Goal: Task Accomplishment & Management: Use online tool/utility

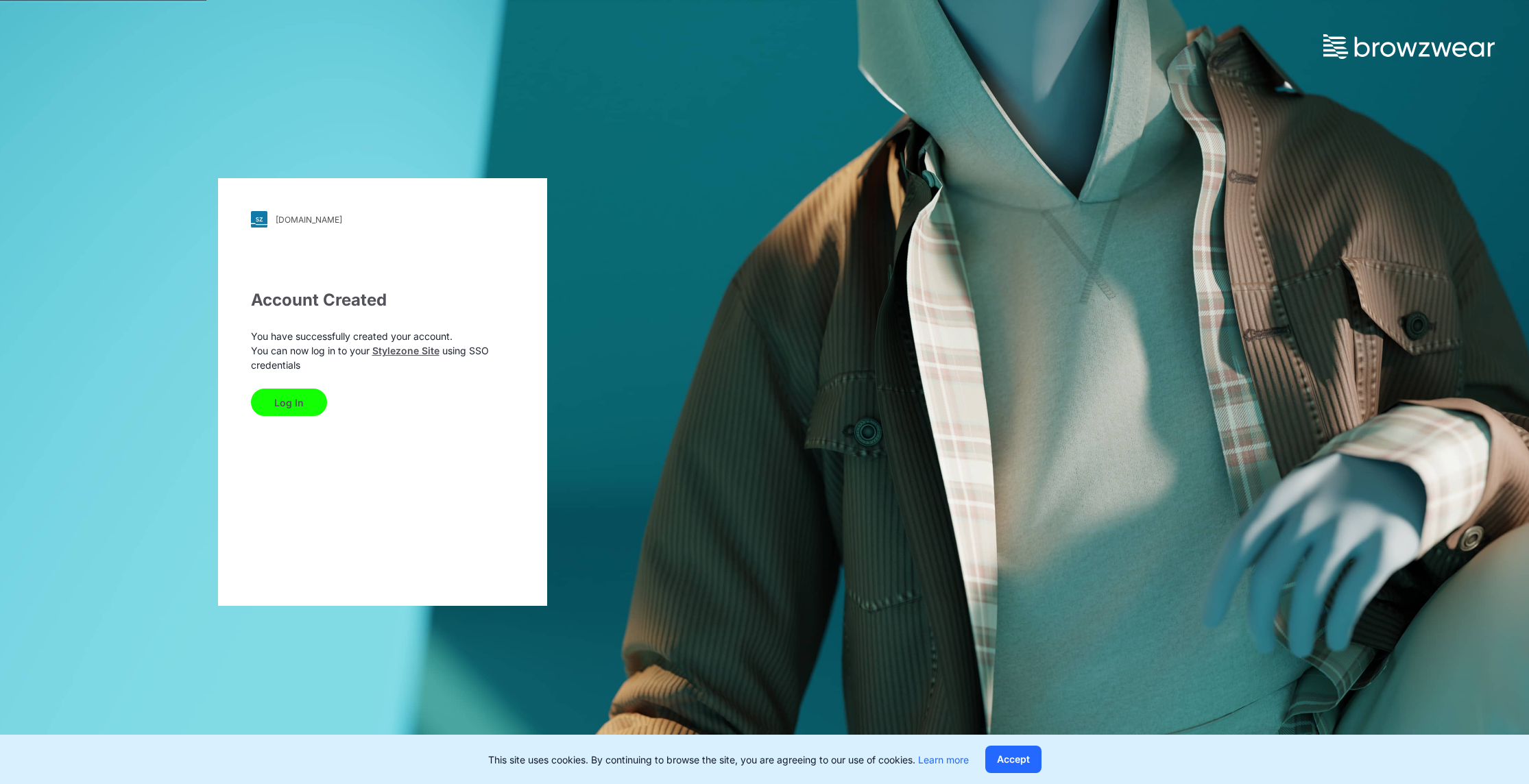
click at [291, 396] on button "Log In" at bounding box center [289, 401] width 77 height 27
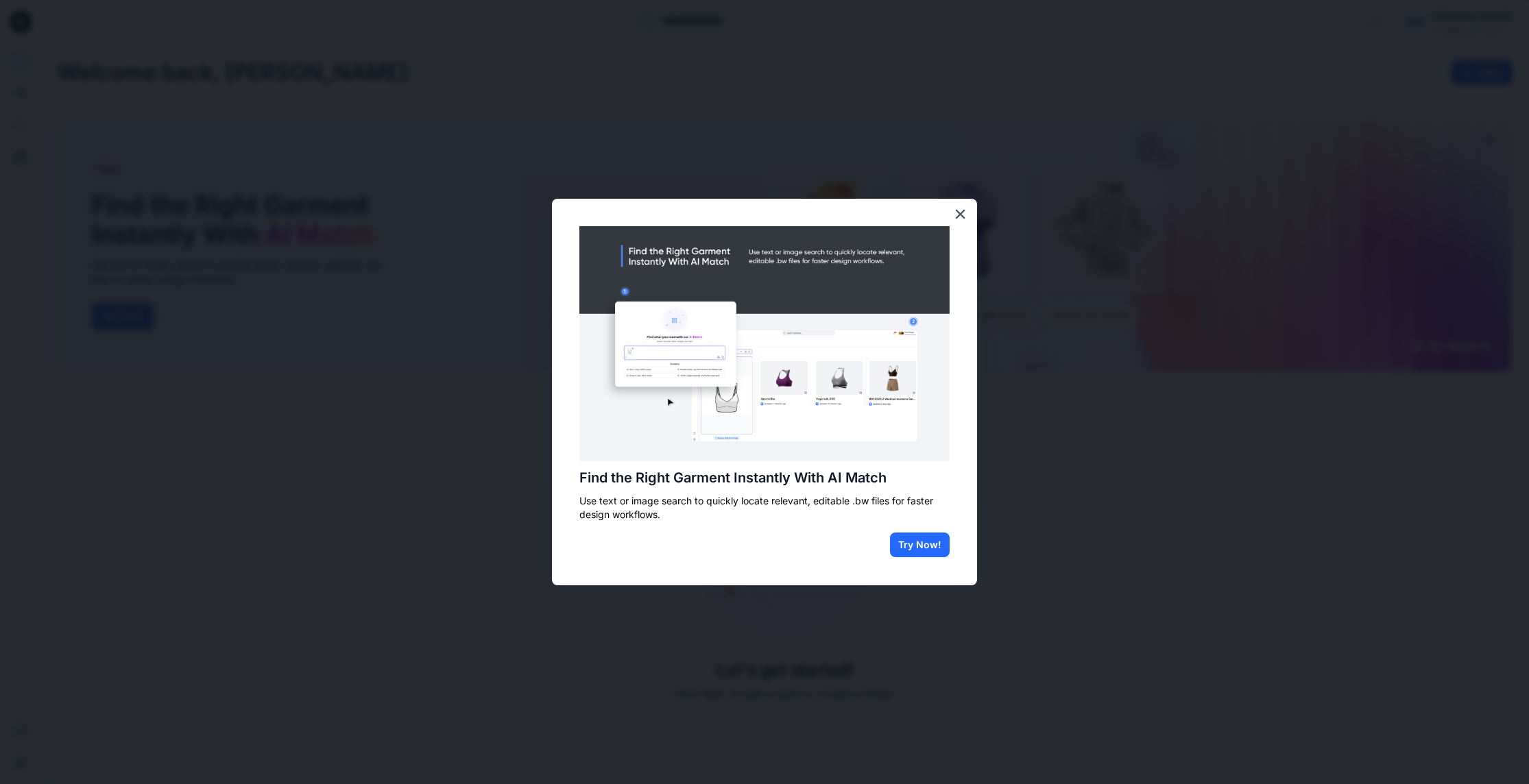
click at [962, 215] on button "×" at bounding box center [961, 213] width 13 height 22
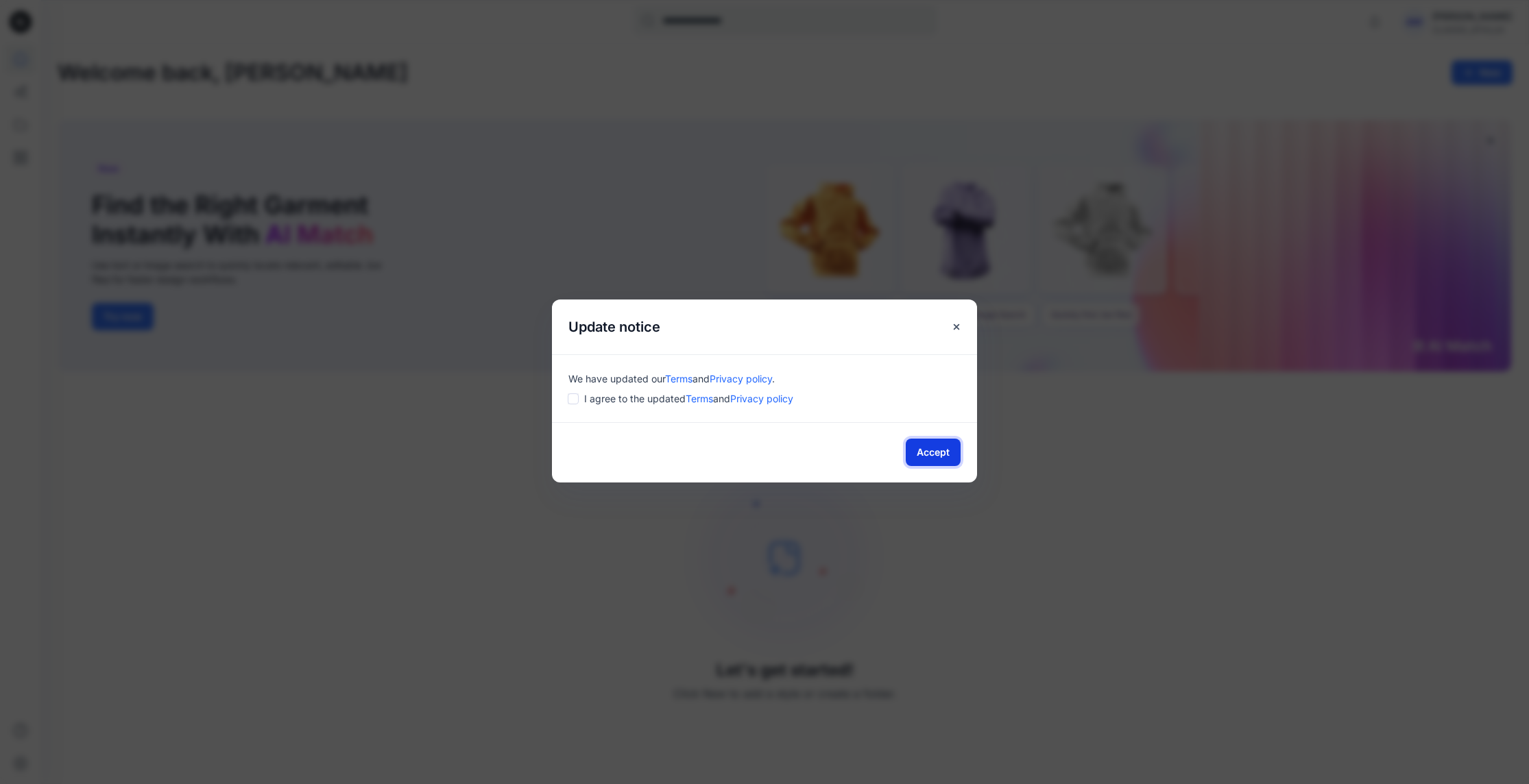
drag, startPoint x: 926, startPoint y: 448, endPoint x: 953, endPoint y: 441, distance: 27.9
click at [926, 448] on button "Accept" at bounding box center [934, 452] width 55 height 27
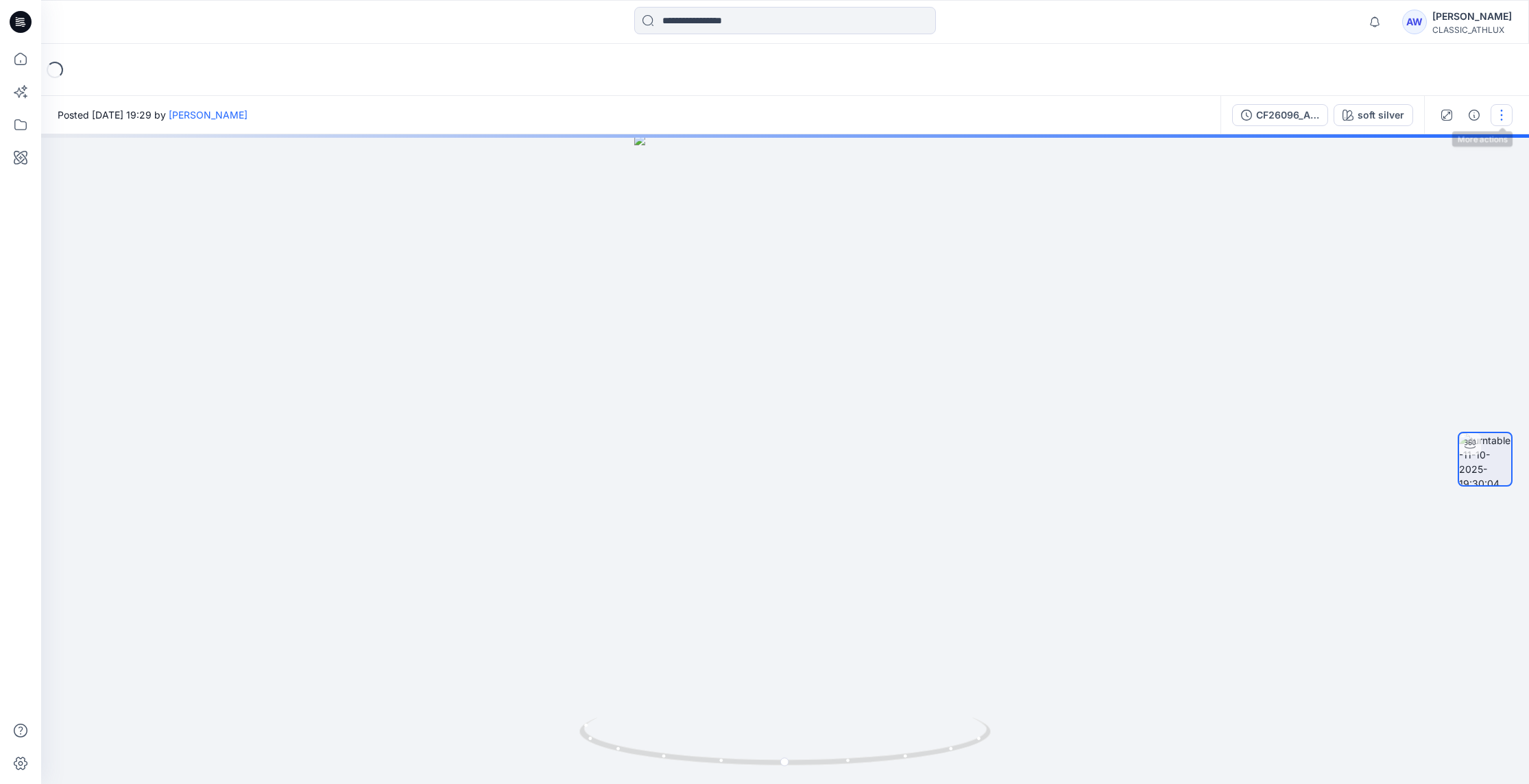
click at [1504, 113] on button "button" at bounding box center [1502, 114] width 22 height 22
click at [1501, 111] on button "button" at bounding box center [1502, 114] width 22 height 22
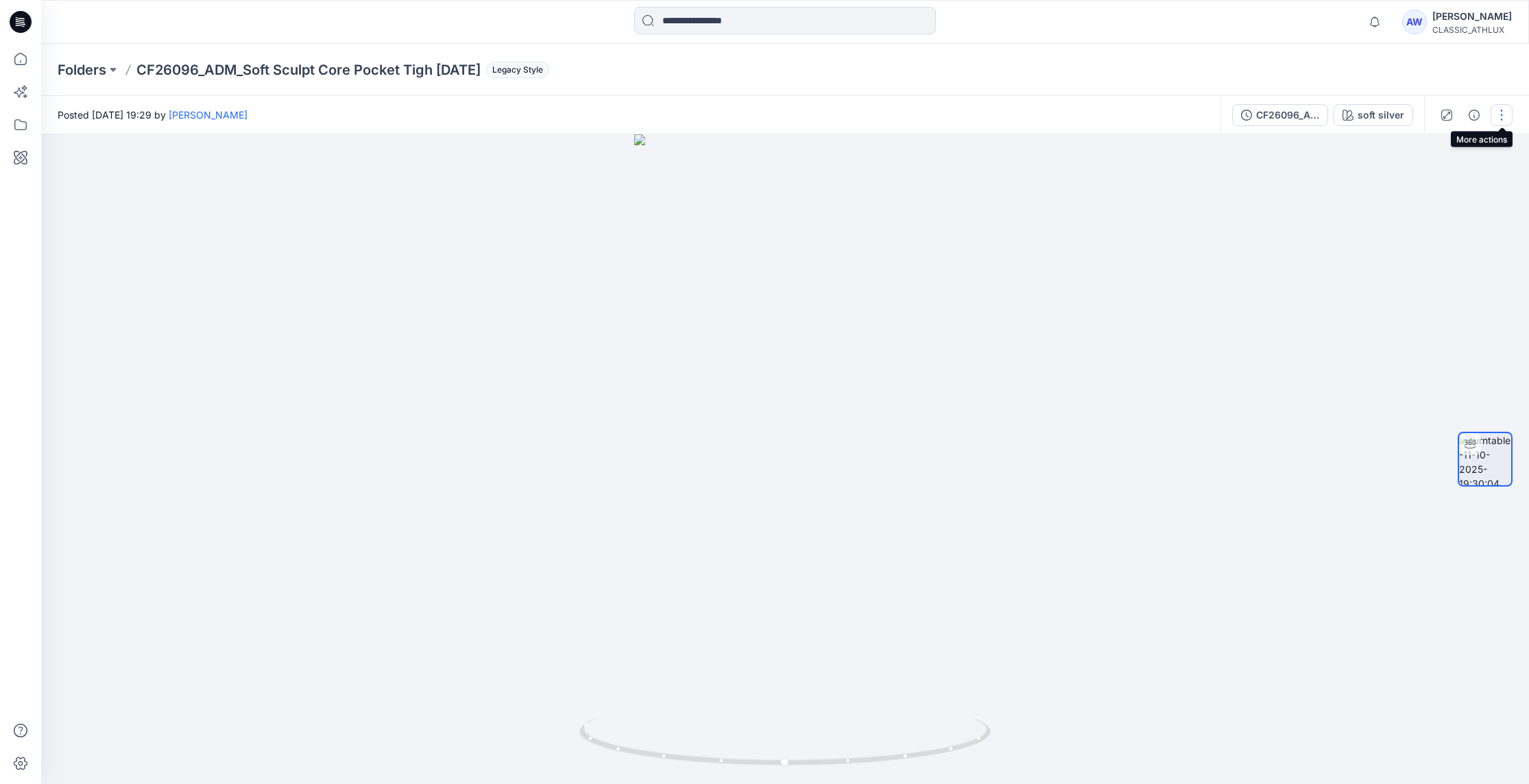
click at [1501, 111] on button "button" at bounding box center [1502, 114] width 22 height 22
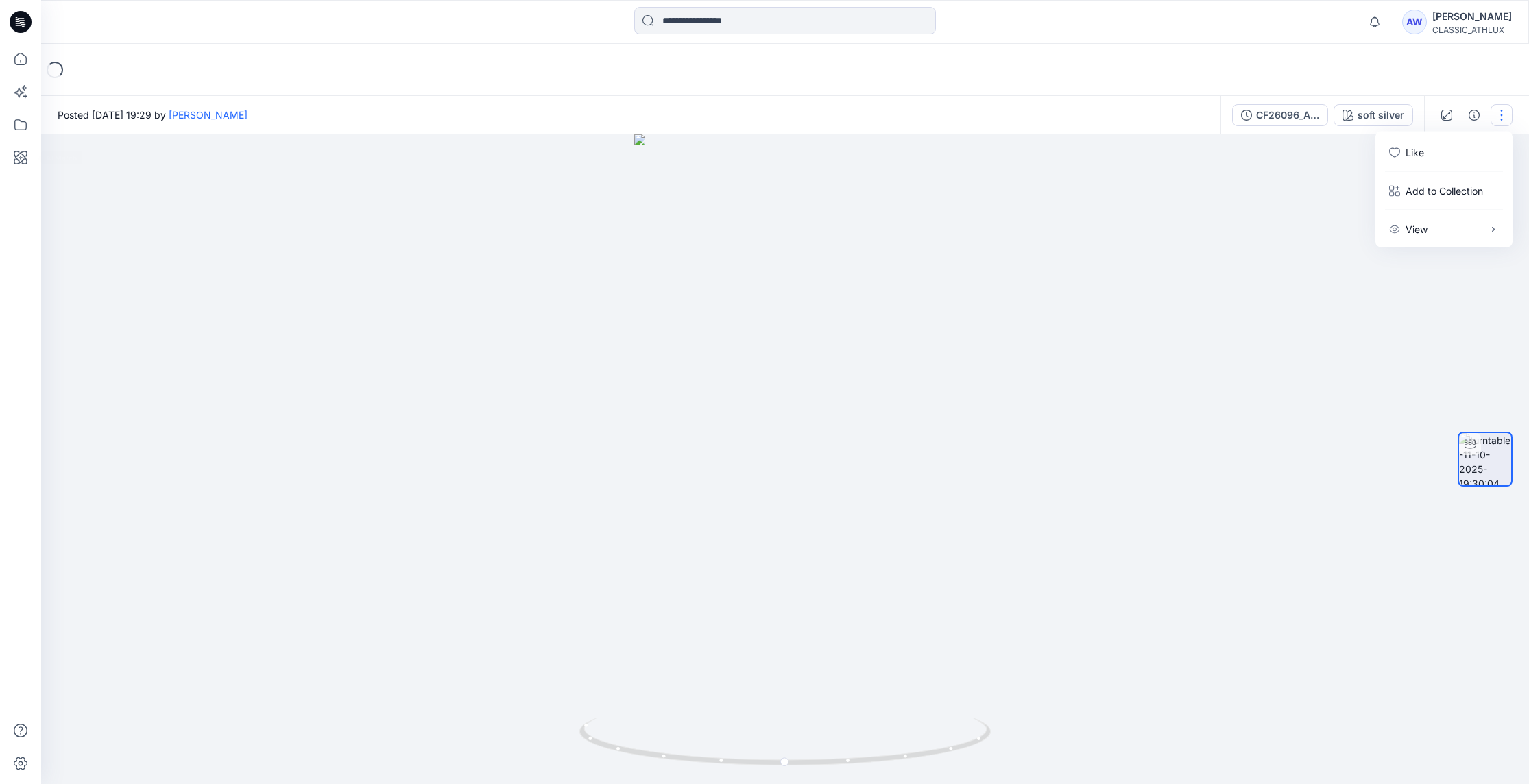
drag, startPoint x: 18, startPoint y: 184, endPoint x: 15, endPoint y: 177, distance: 7.6
click at [17, 185] on div at bounding box center [21, 414] width 30 height 741
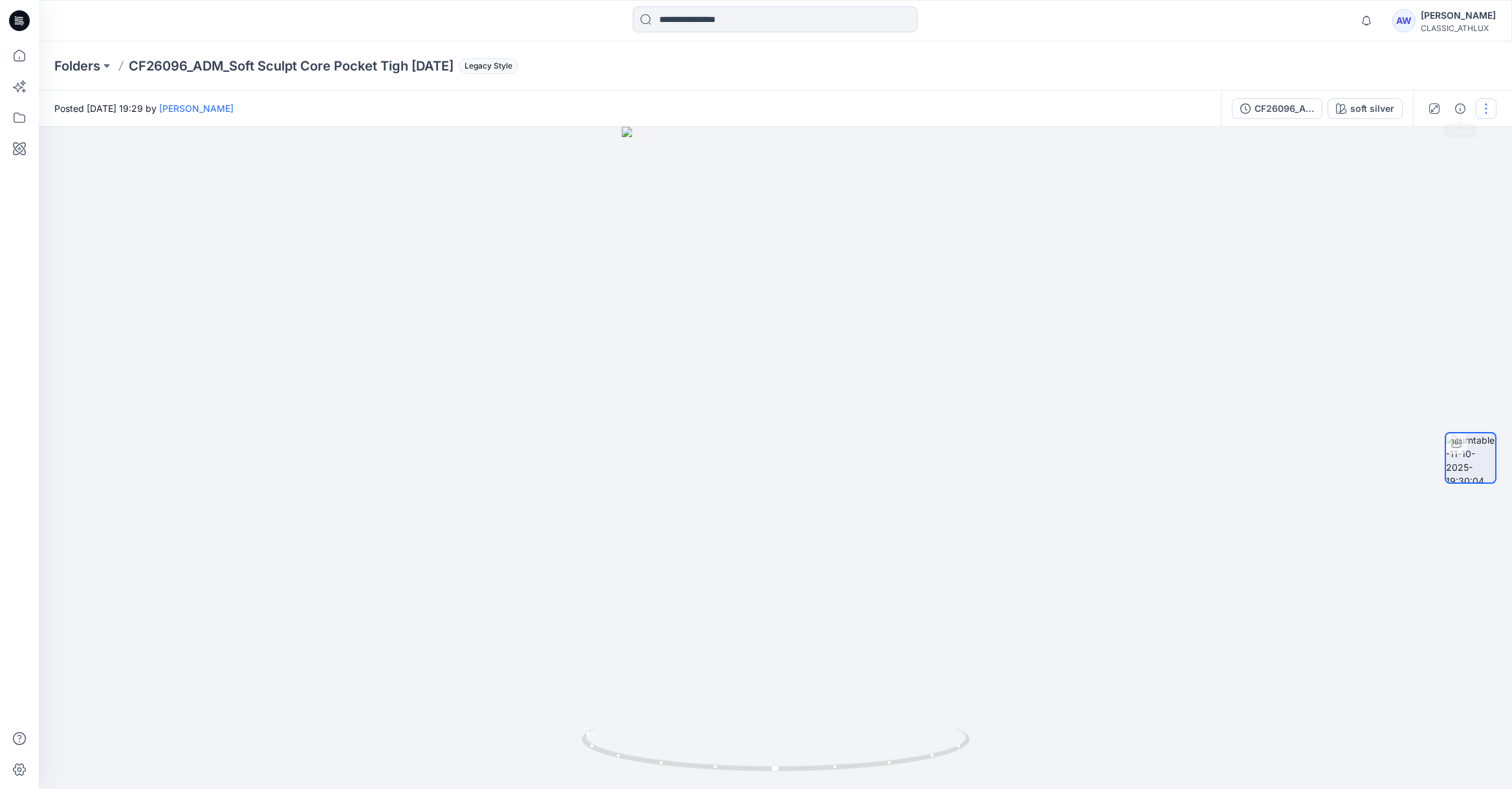
click at [1442, 107] on button "button" at bounding box center [1485, 108] width 21 height 21
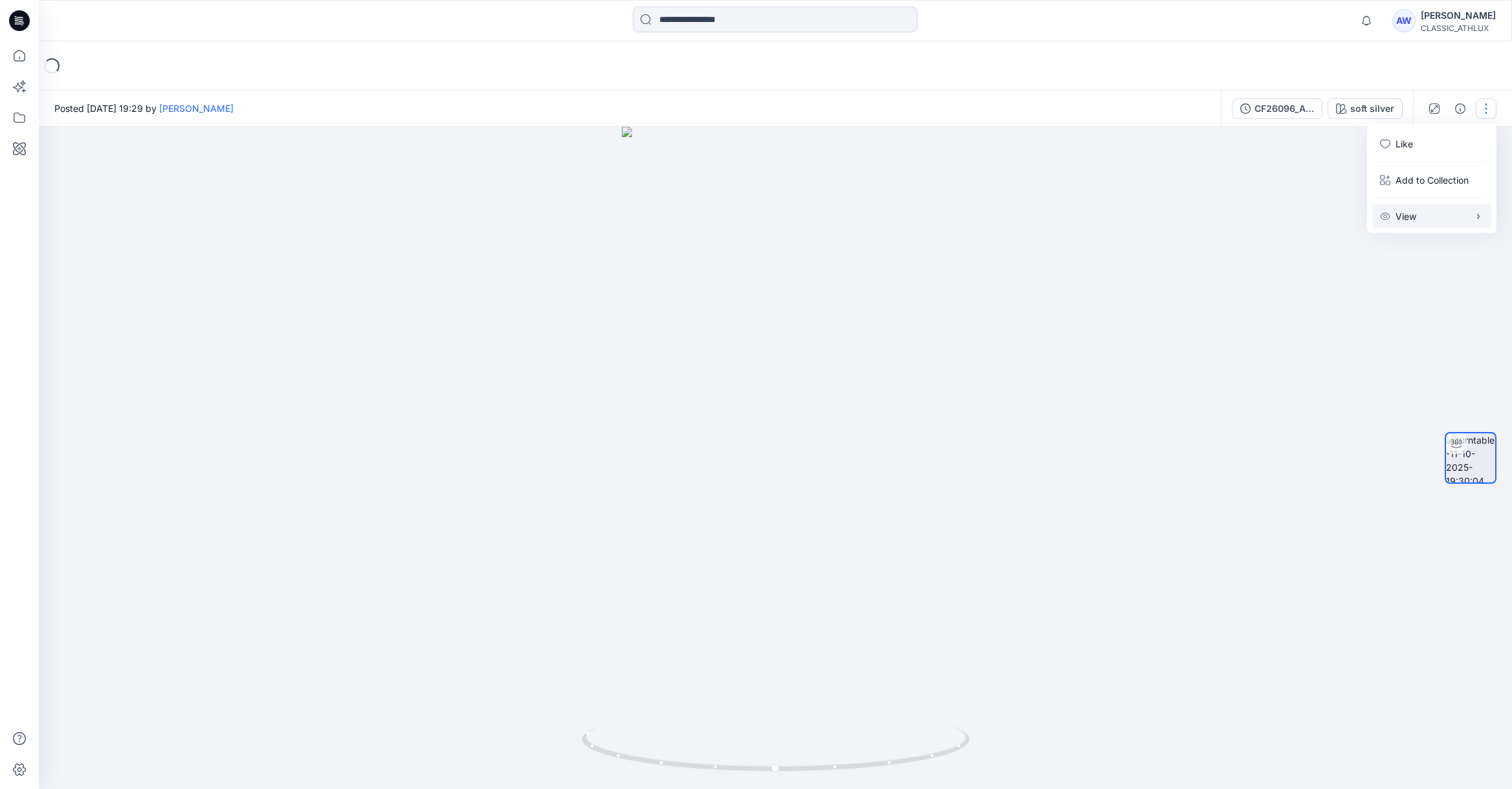
click at [1442, 219] on button "View" at bounding box center [1432, 216] width 119 height 24
click at [1442, 216] on button "View" at bounding box center [1432, 216] width 119 height 24
click at [1442, 220] on button "View" at bounding box center [1432, 216] width 119 height 24
click at [1442, 56] on div "Loading..." at bounding box center [776, 65] width 1474 height 49
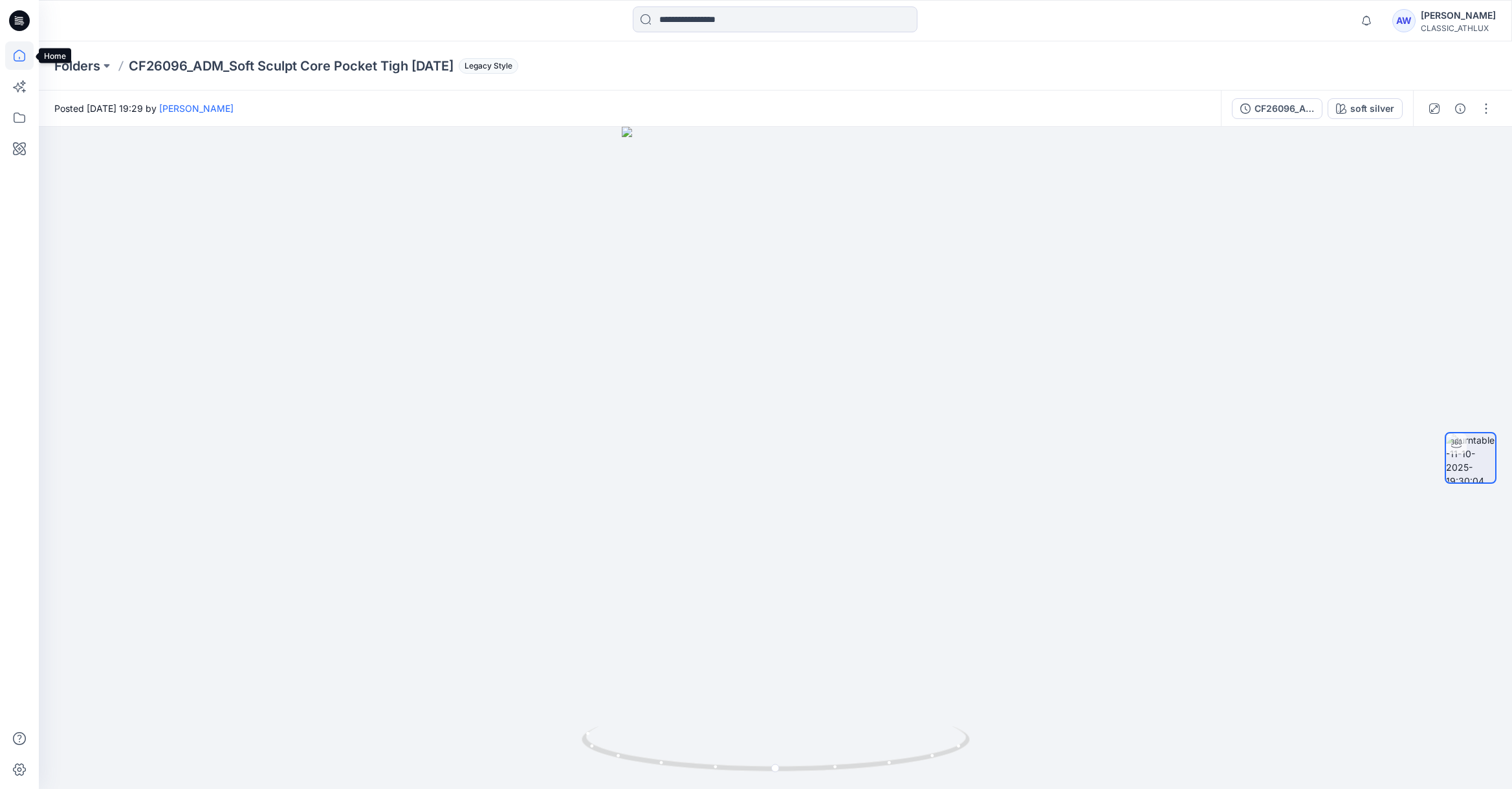
click at [18, 54] on icon at bounding box center [20, 55] width 29 height 29
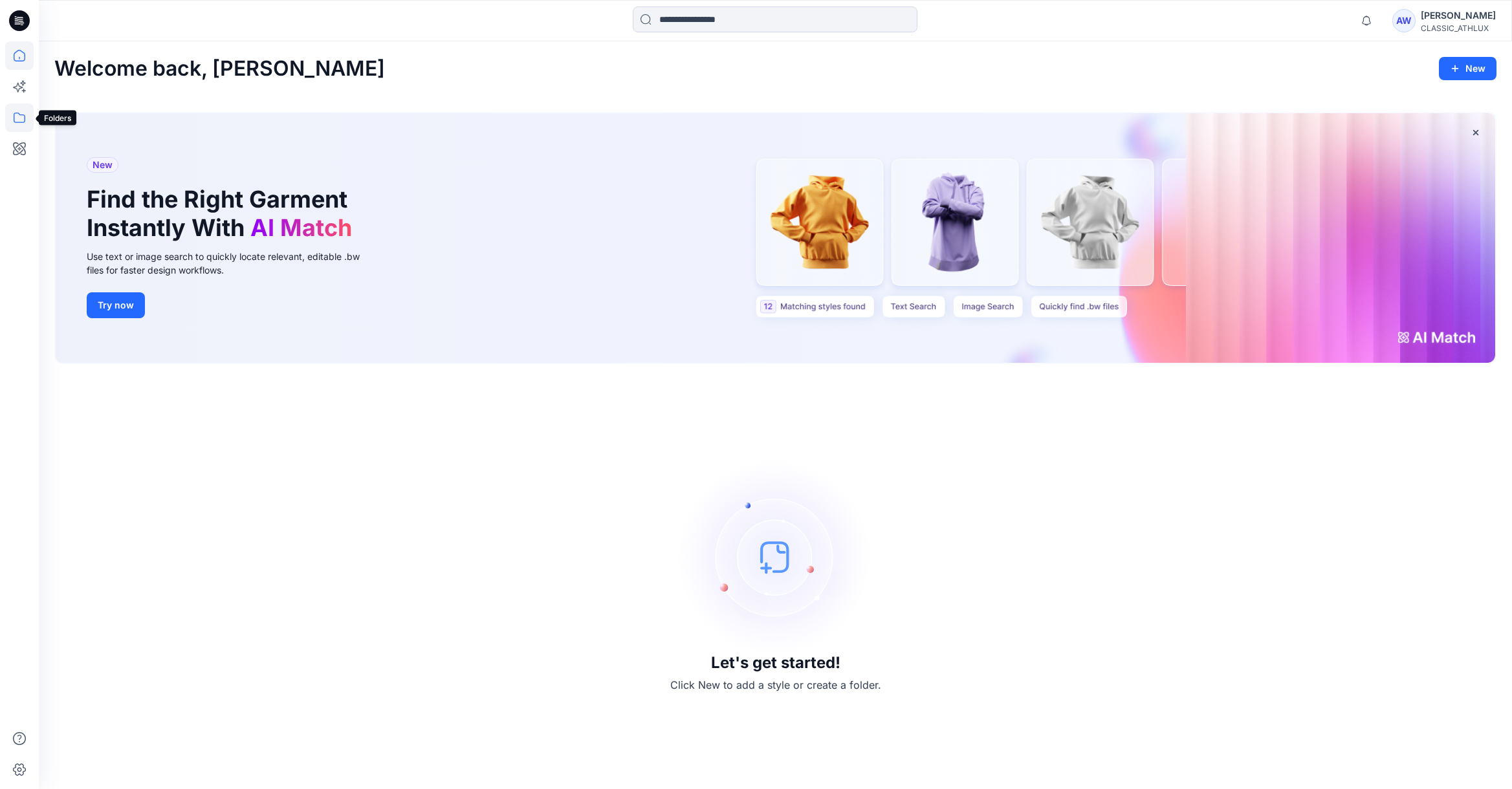
drag, startPoint x: 20, startPoint y: 118, endPoint x: 29, endPoint y: 105, distance: 15.8
click at [20, 118] on icon at bounding box center [20, 118] width 29 height 29
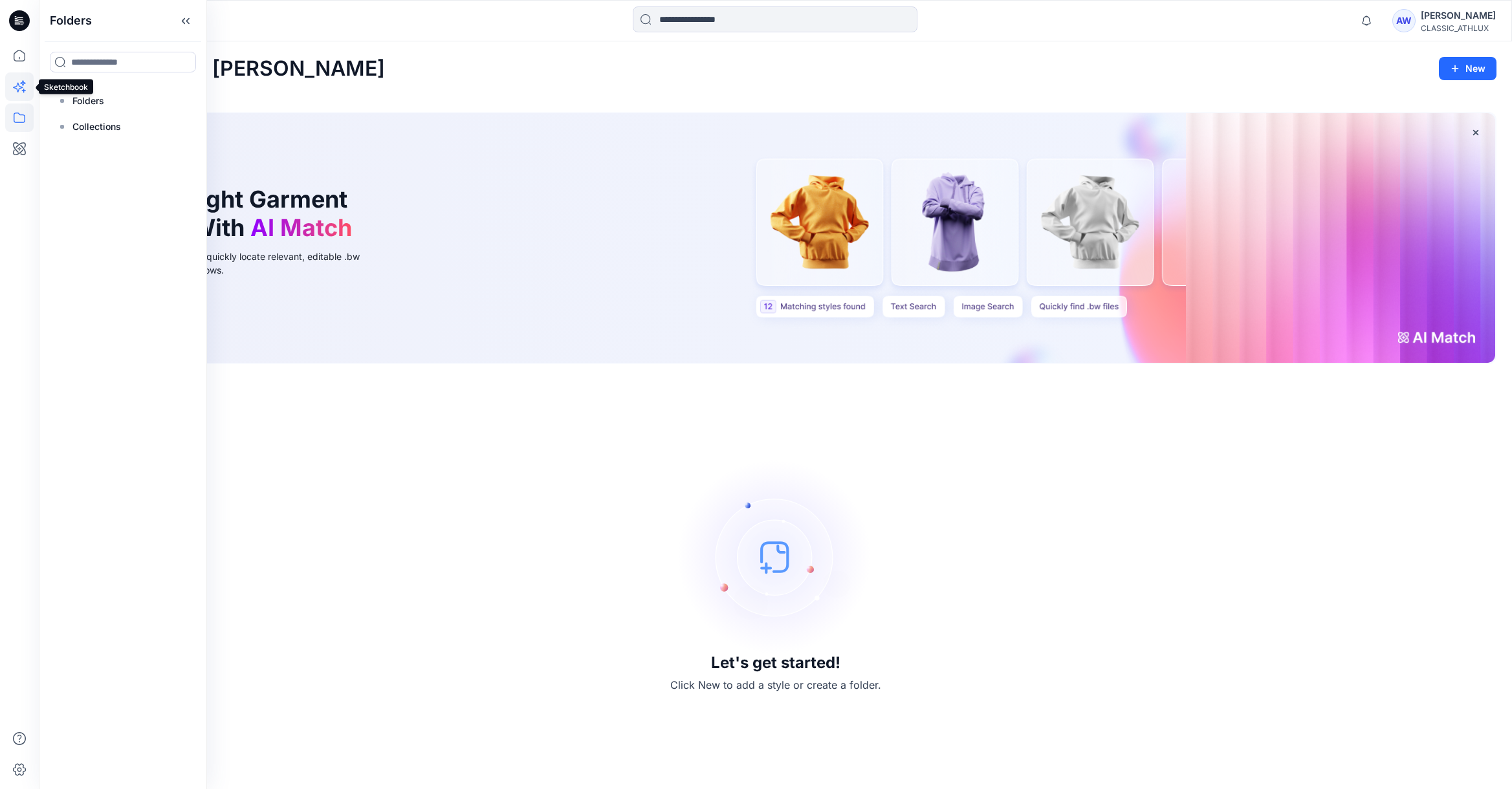
click at [23, 84] on icon at bounding box center [20, 86] width 29 height 29
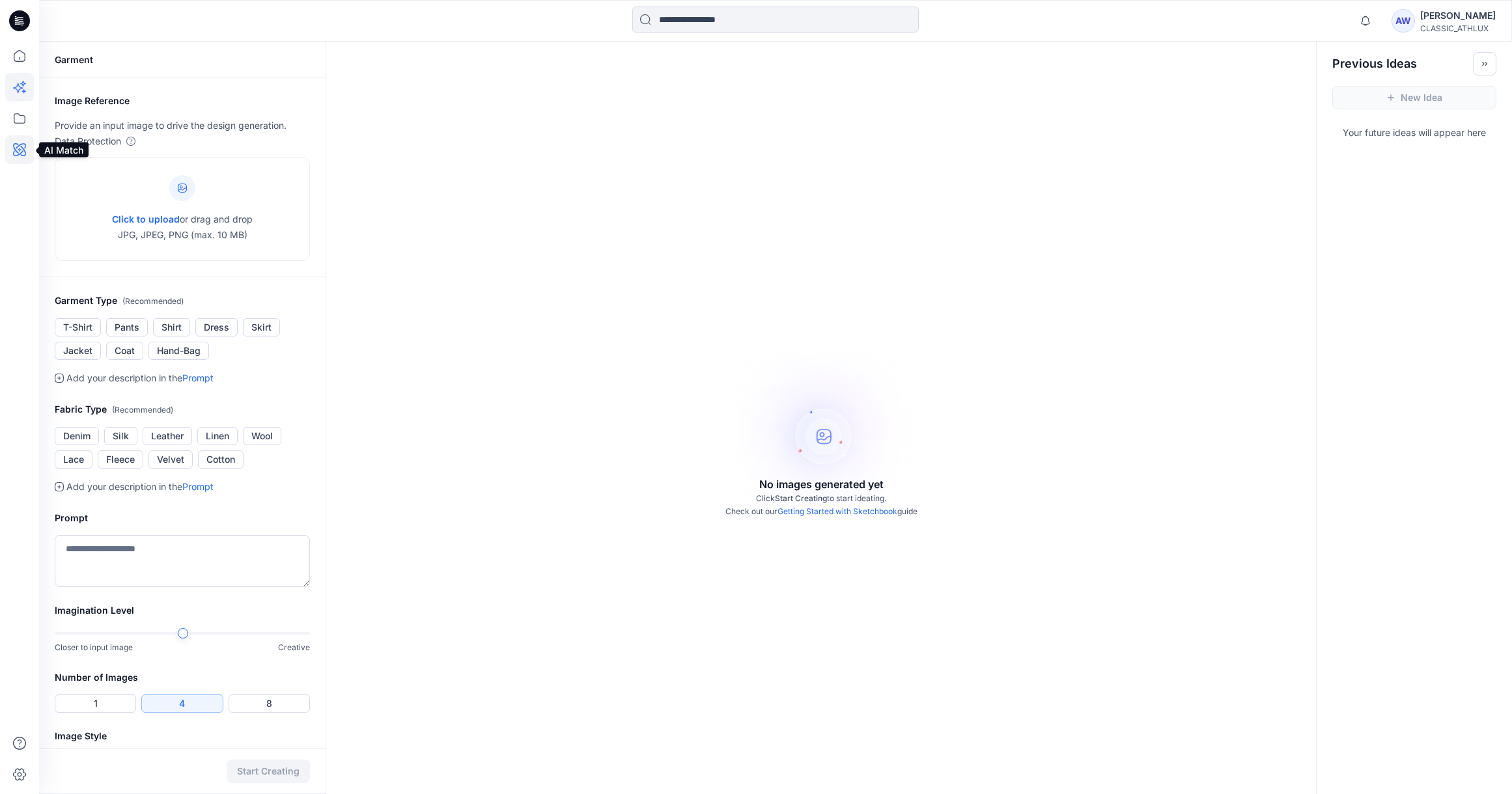
click at [19, 152] on icon at bounding box center [20, 150] width 29 height 29
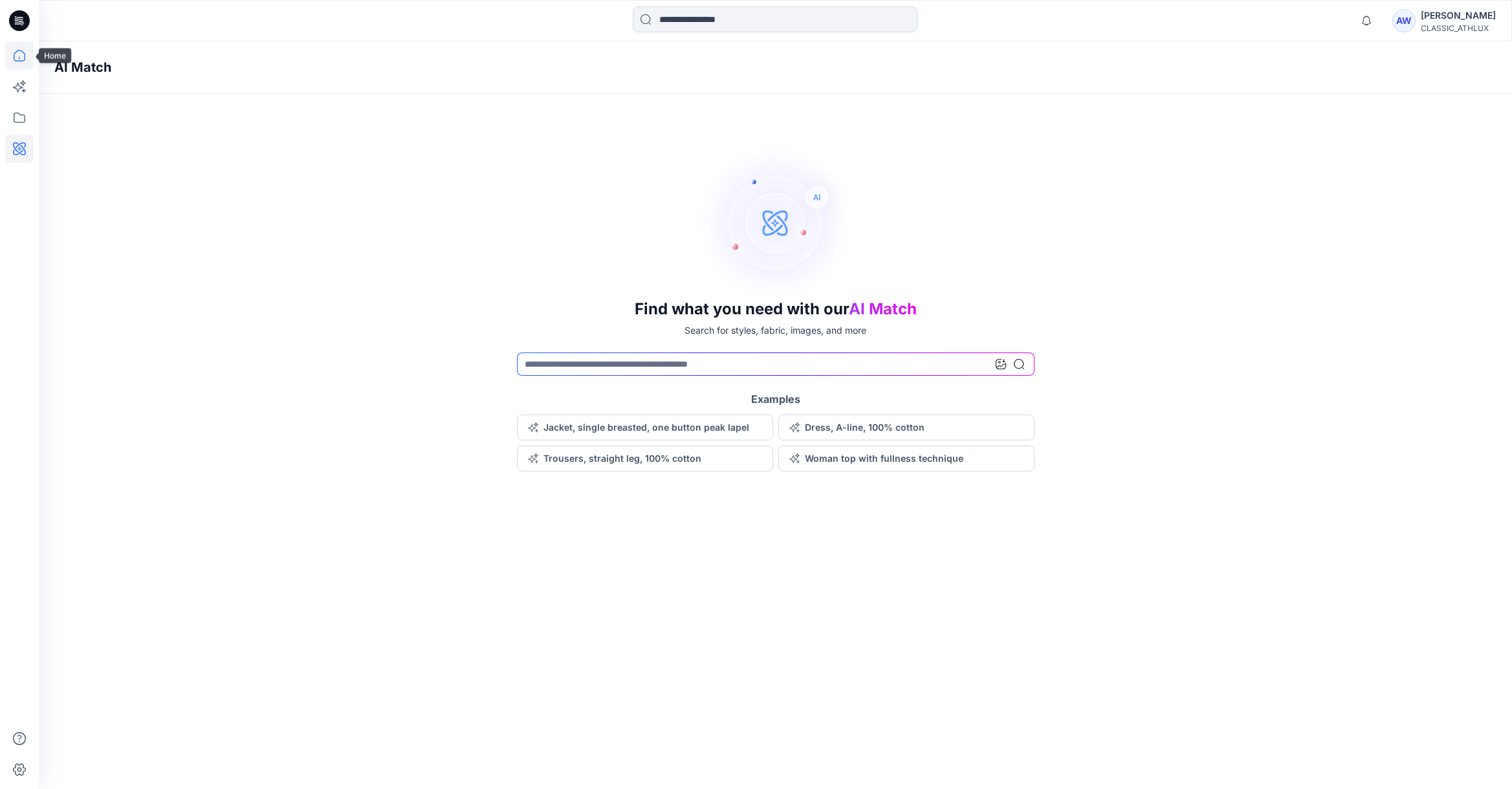
click at [22, 55] on icon at bounding box center [20, 55] width 29 height 29
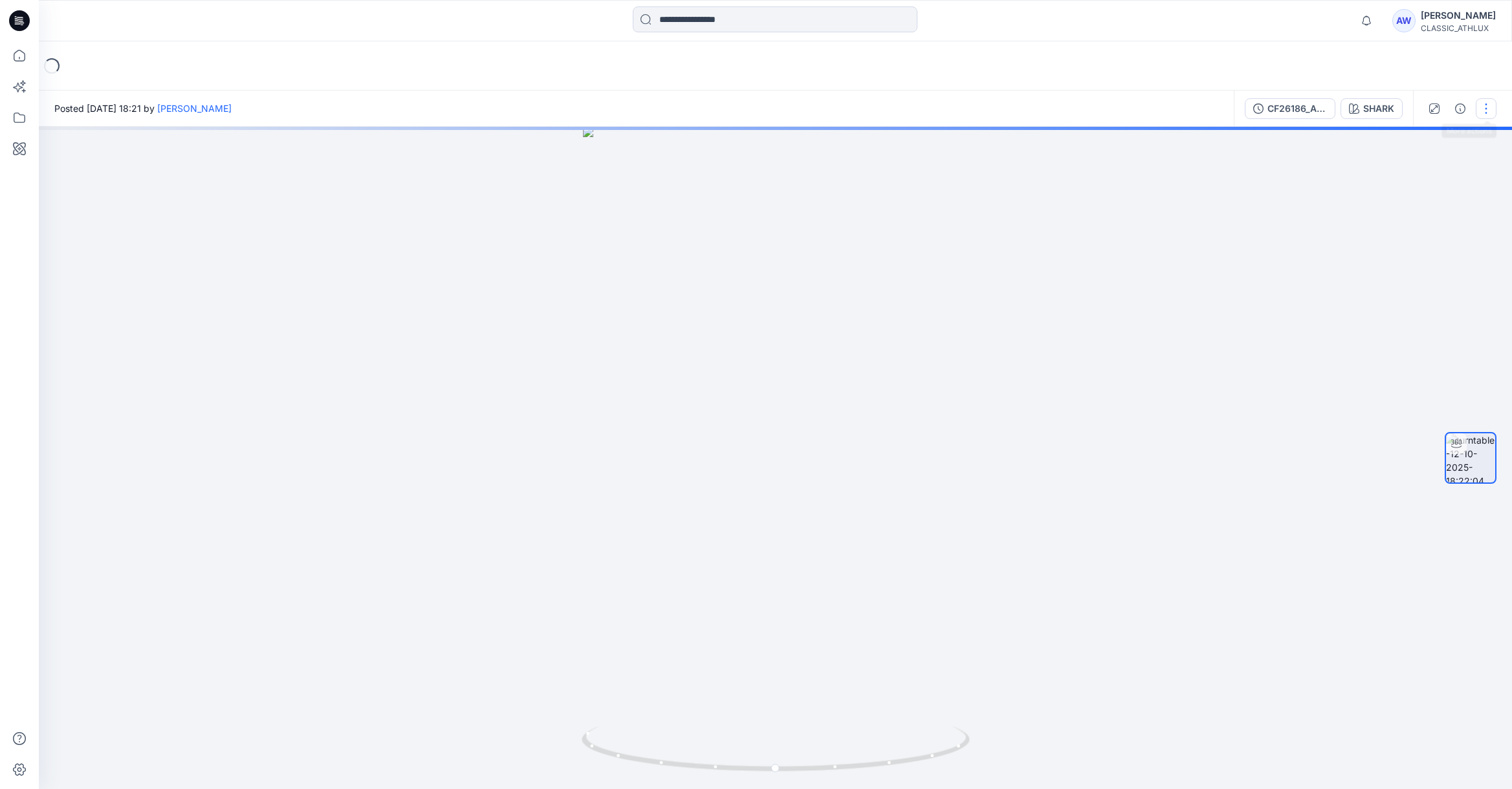
click at [1488, 104] on button "button" at bounding box center [1485, 108] width 21 height 21
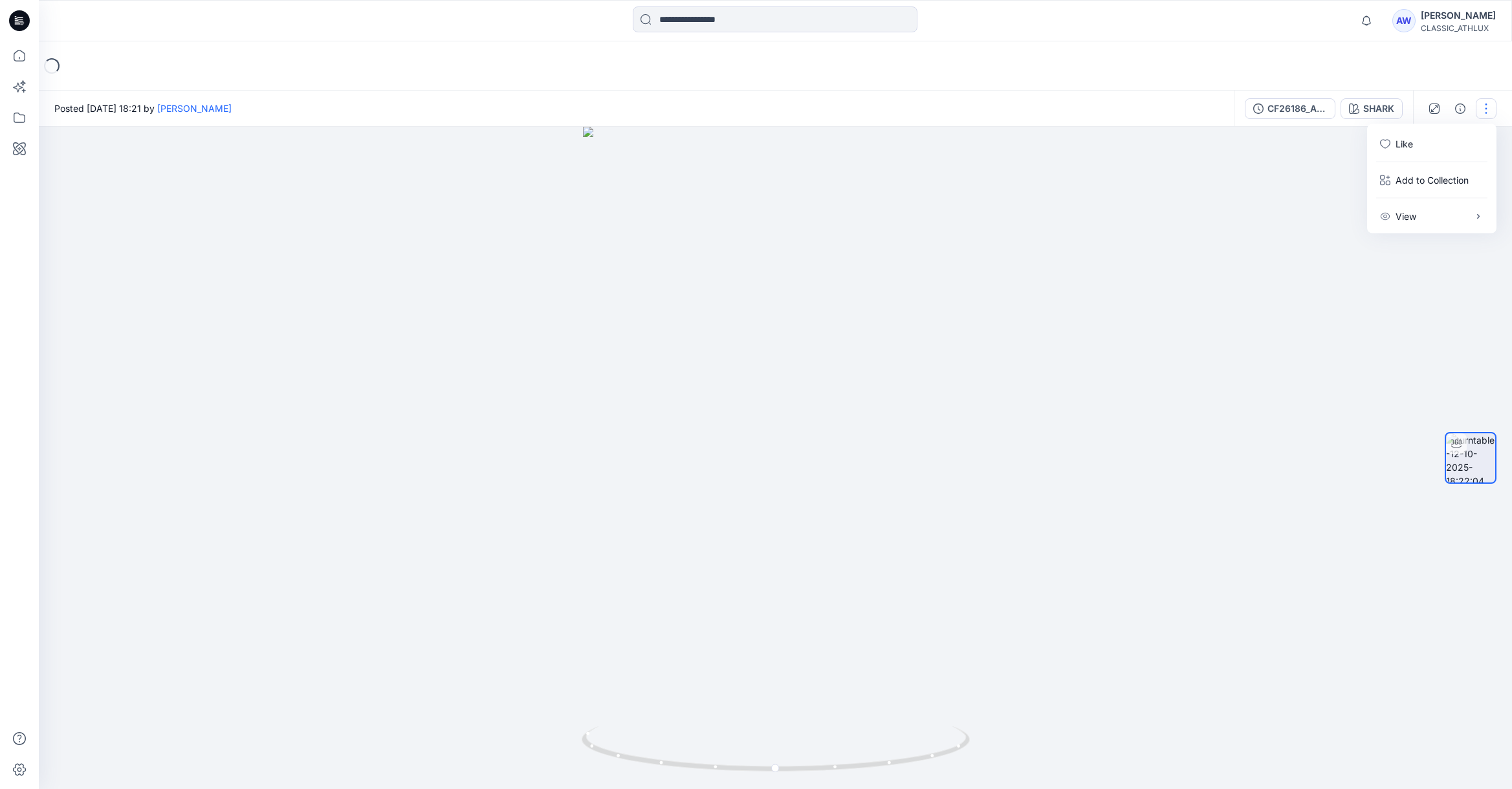
click at [1491, 106] on button "button" at bounding box center [1485, 108] width 21 height 21
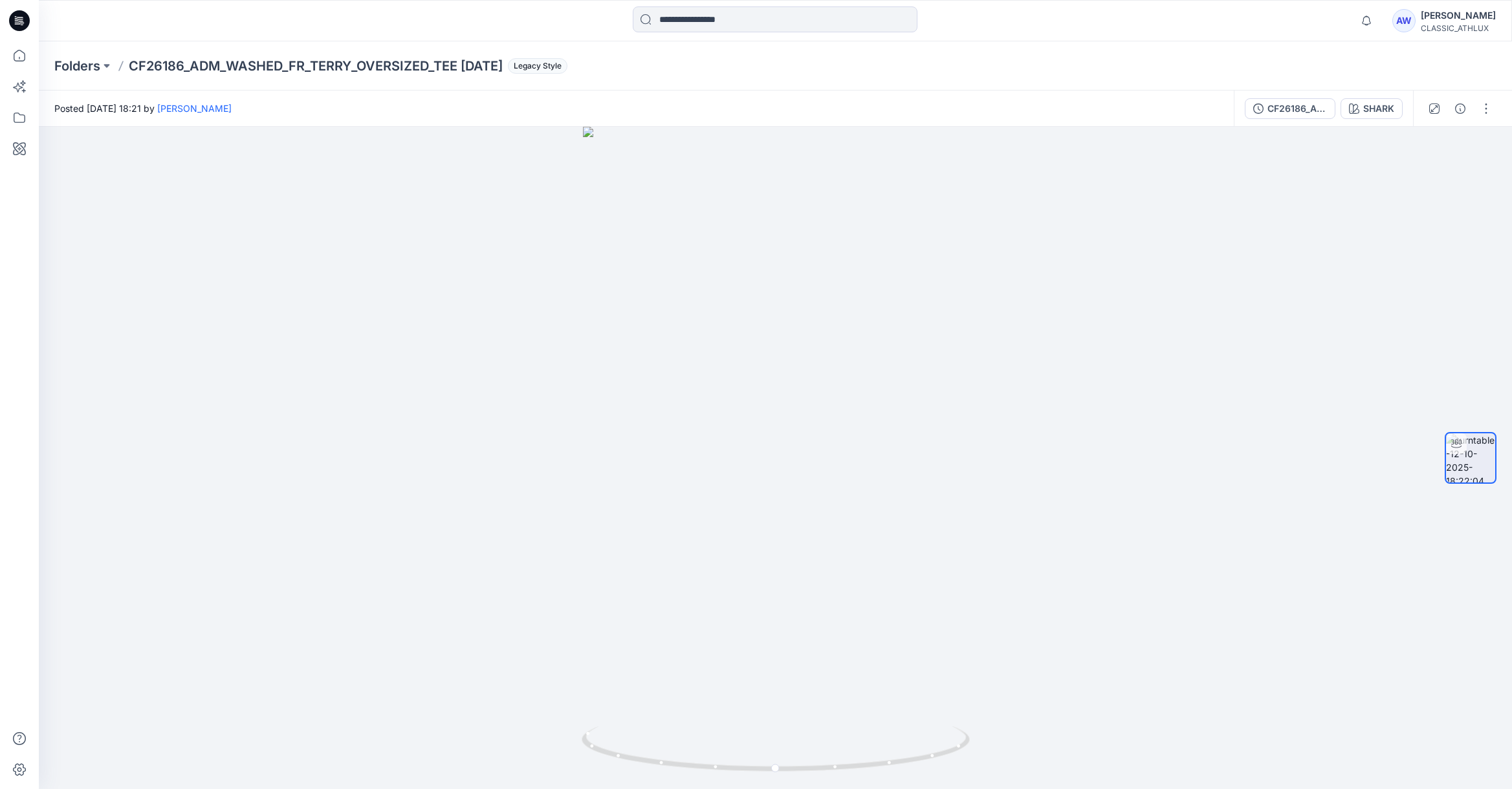
click at [1475, 24] on div "CLASSIC_ATHLUX" at bounding box center [1459, 28] width 75 height 10
click at [1475, 22] on div "Anastasia White" at bounding box center [1459, 15] width 75 height 15
click at [1484, 112] on button "button" at bounding box center [1485, 108] width 21 height 21
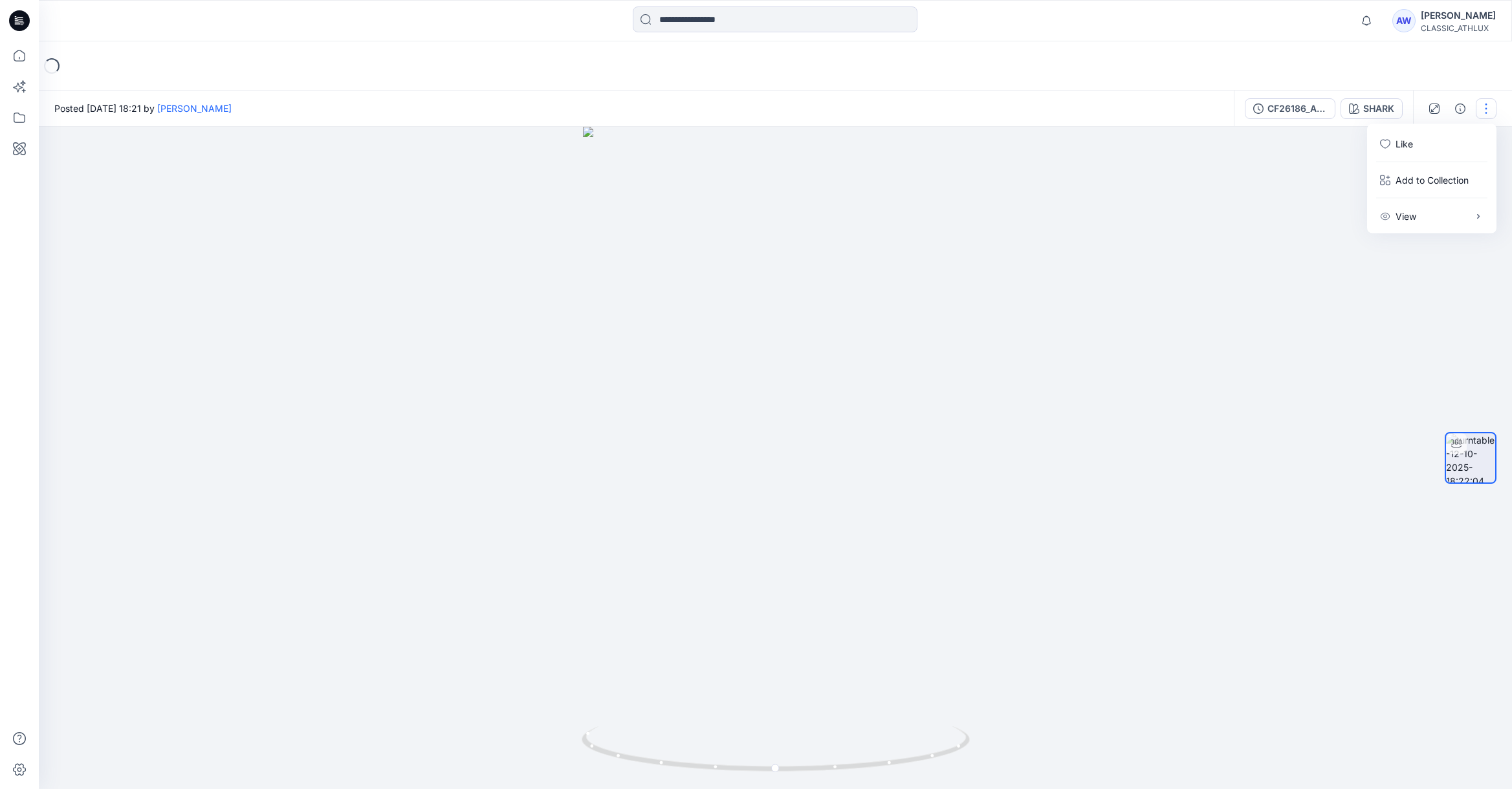
click at [1484, 110] on button "button" at bounding box center [1485, 108] width 21 height 21
click at [1459, 107] on icon "button" at bounding box center [1460, 109] width 11 height 11
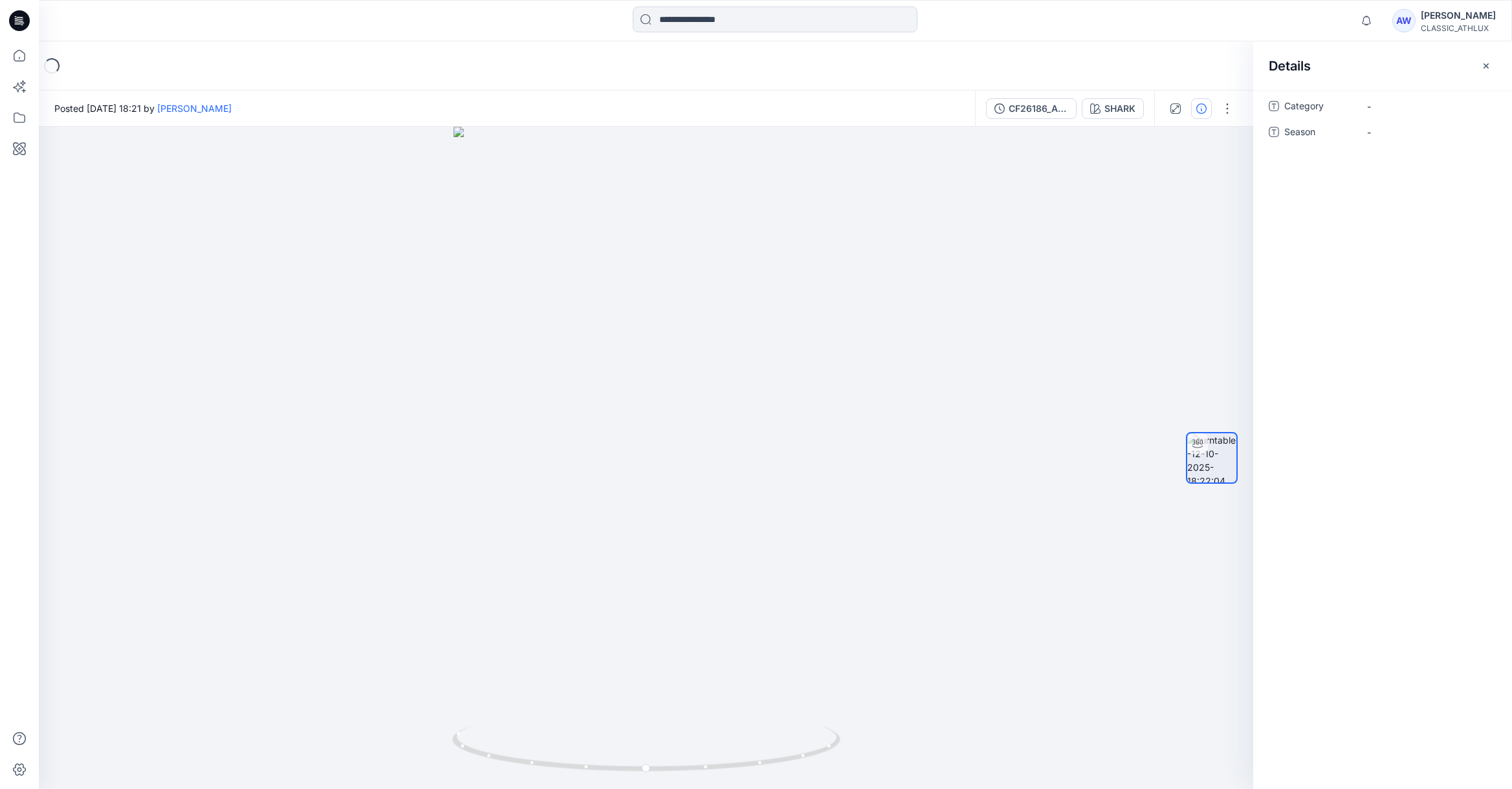
click at [1479, 64] on button "button" at bounding box center [1485, 65] width 21 height 21
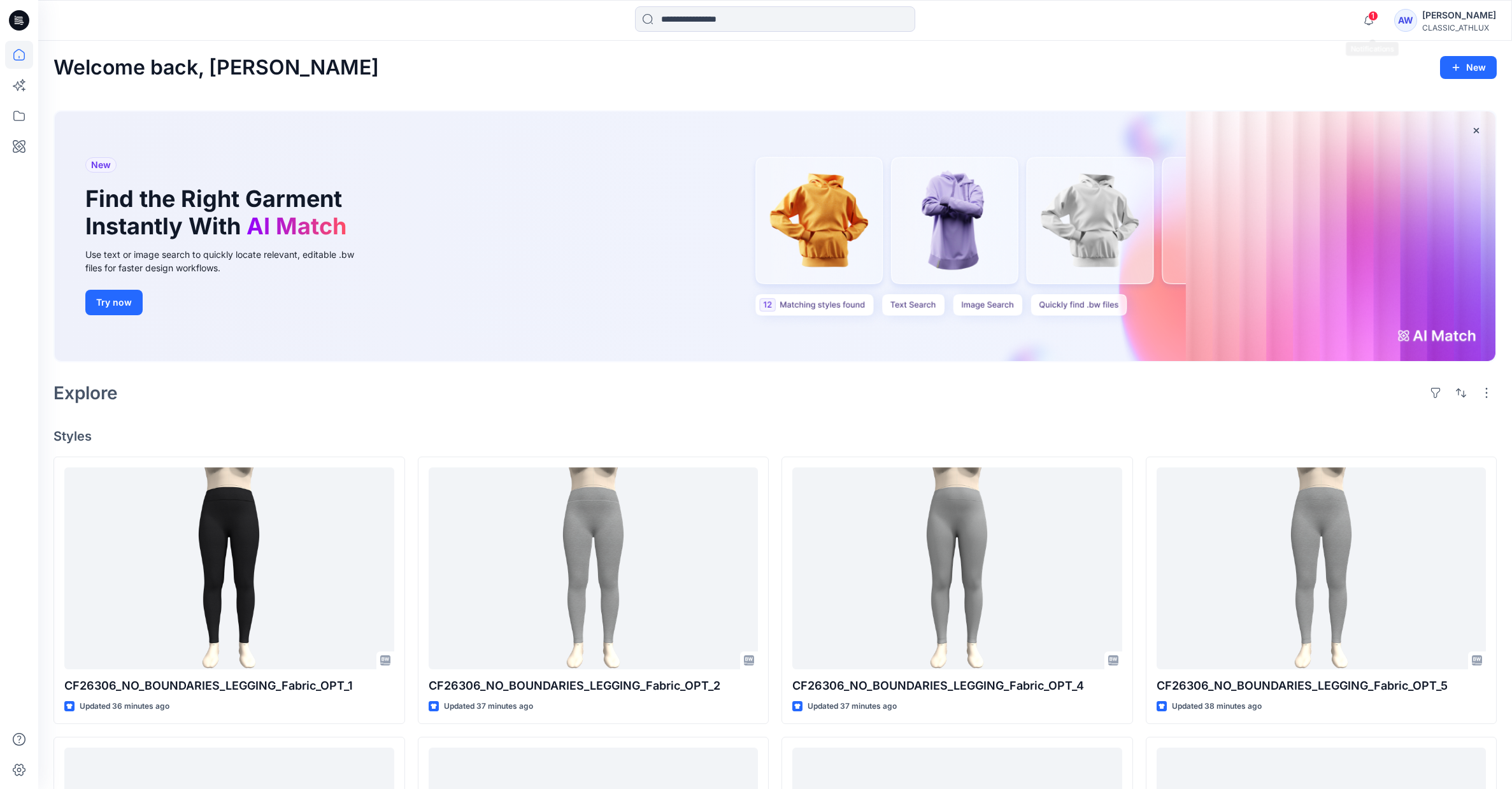
click at [1379, 15] on span "1" at bounding box center [1373, 16] width 11 height 11
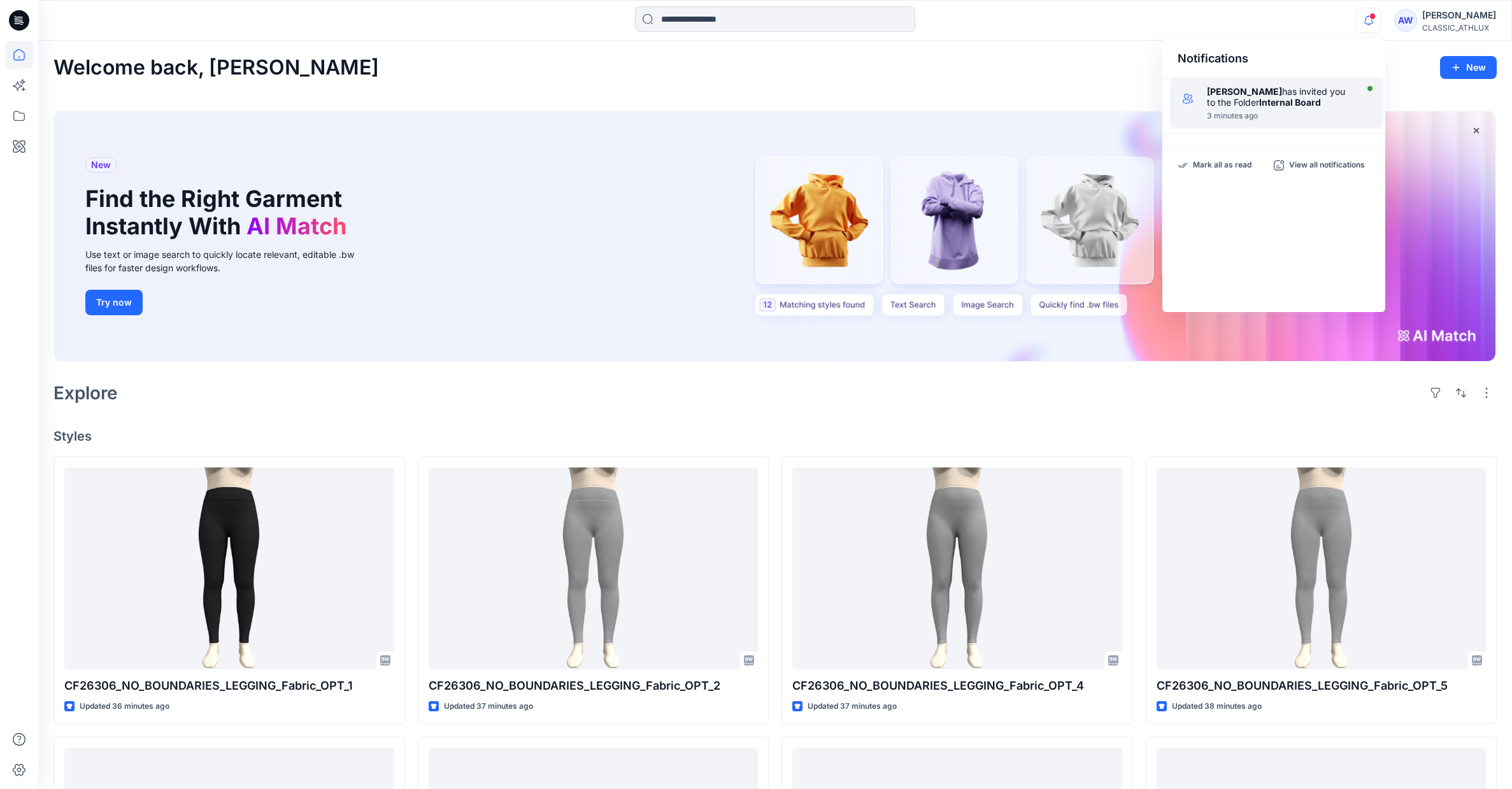
click at [1306, 115] on div "3 minutes ago" at bounding box center [1279, 116] width 147 height 9
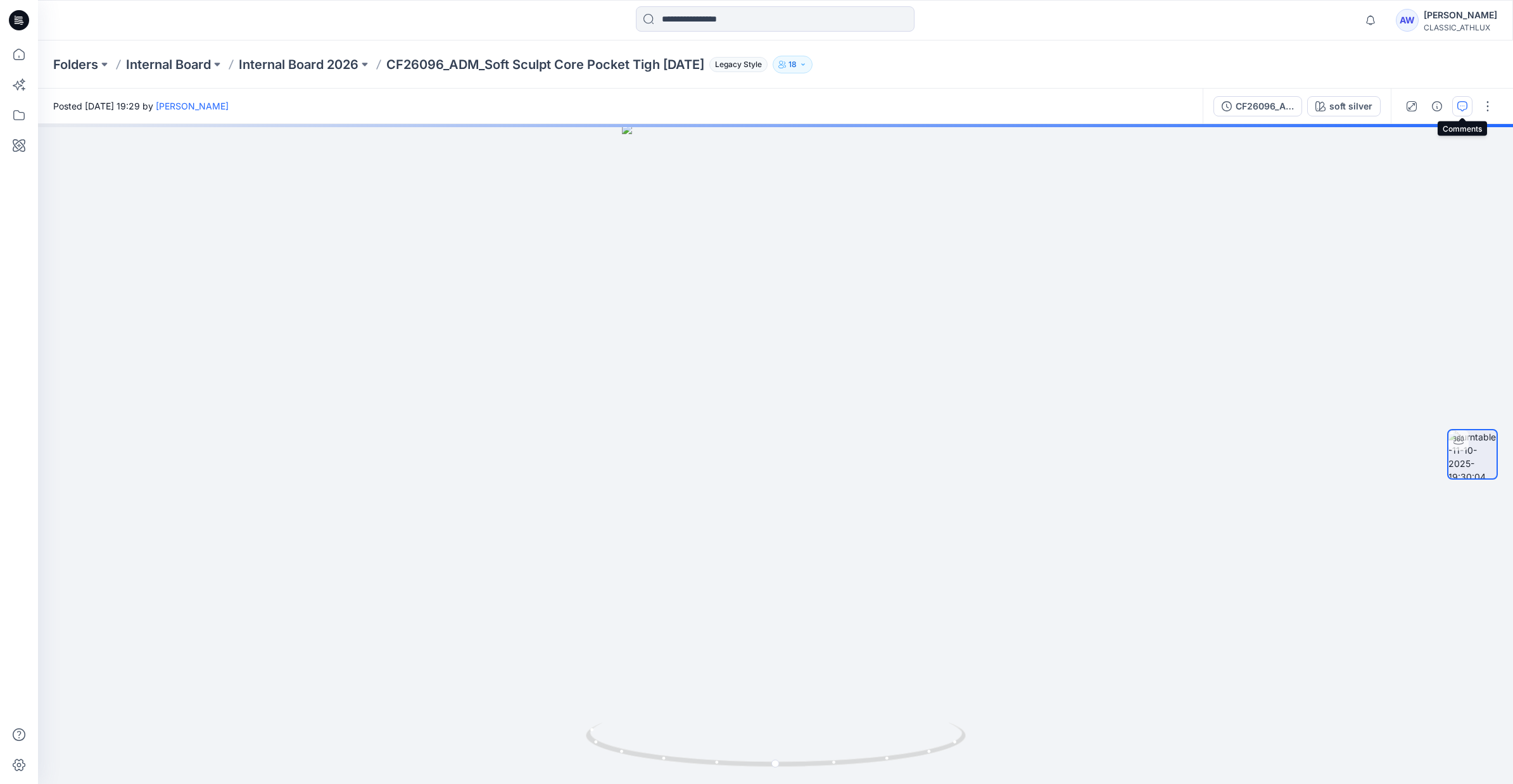
click at [1461, 105] on icon "button" at bounding box center [1462, 105] width 4 height 1
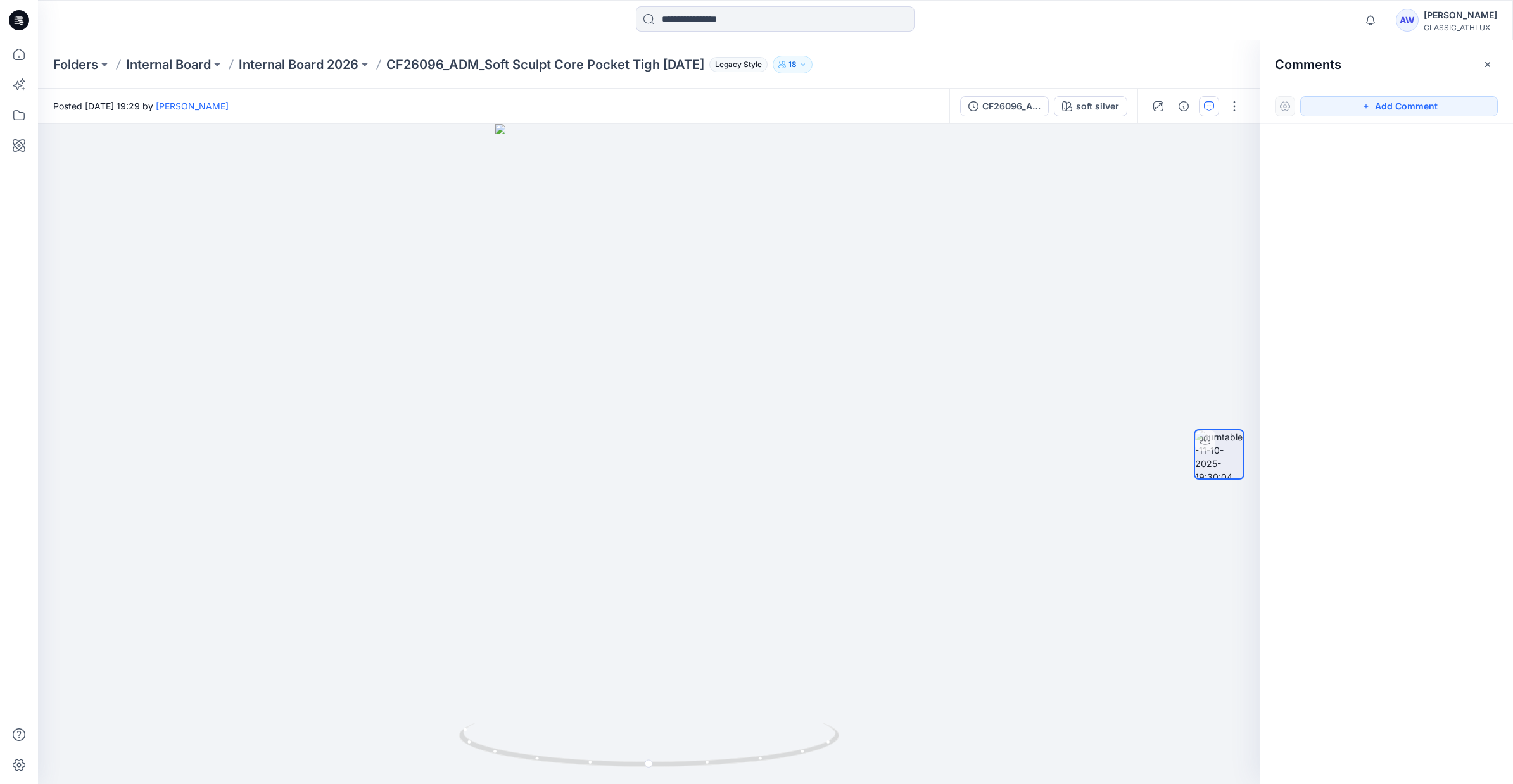
drag, startPoint x: 1488, startPoint y: 64, endPoint x: 1483, endPoint y: 72, distance: 9.4
click at [1488, 64] on icon "button" at bounding box center [1488, 65] width 10 height 10
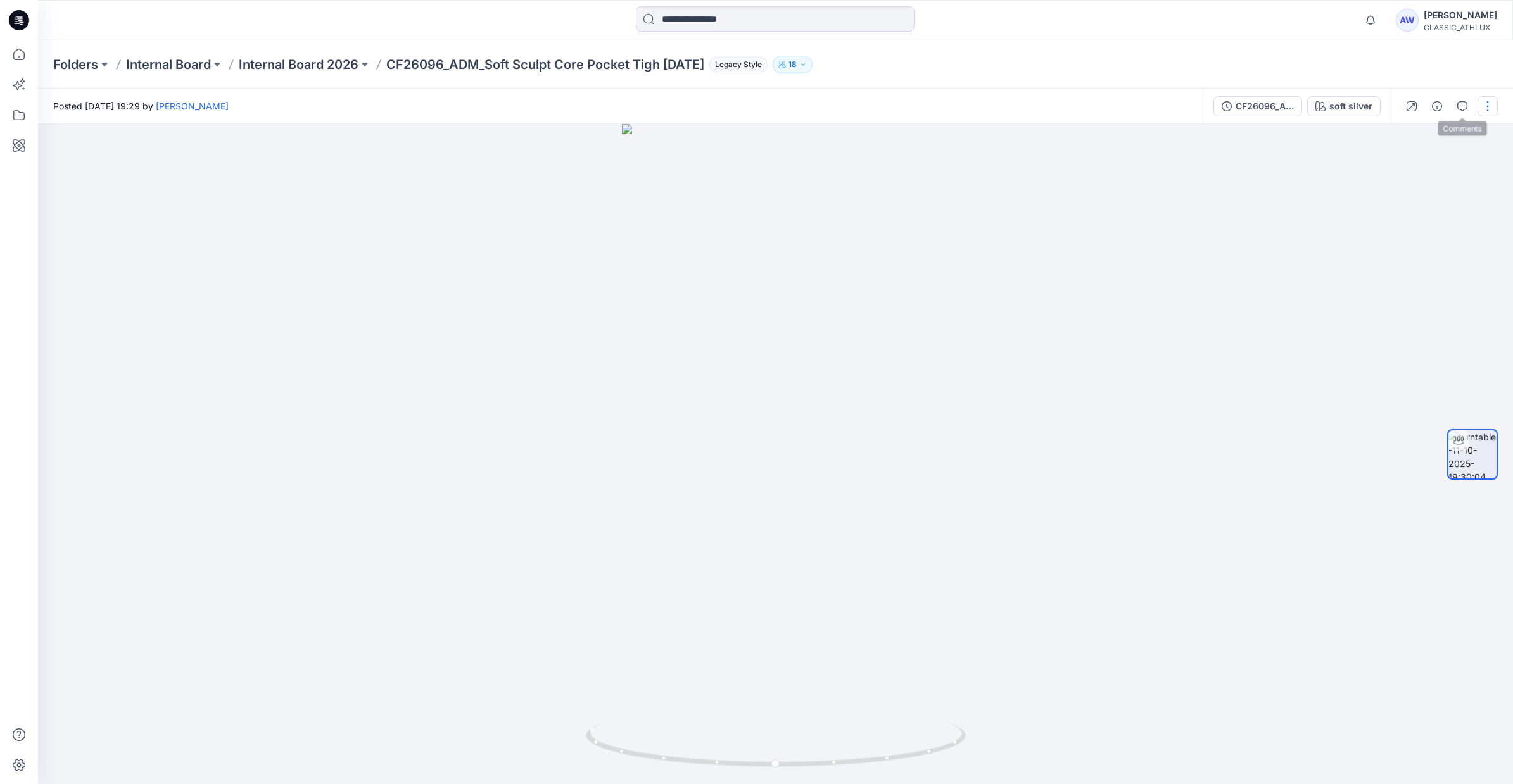
click at [1488, 105] on button "button" at bounding box center [1487, 106] width 20 height 20
drag, startPoint x: 1489, startPoint y: 105, endPoint x: 1482, endPoint y: 106, distance: 7.1
click at [1489, 105] on button "button" at bounding box center [1487, 106] width 20 height 20
click at [1467, 107] on icon "button" at bounding box center [1462, 106] width 10 height 10
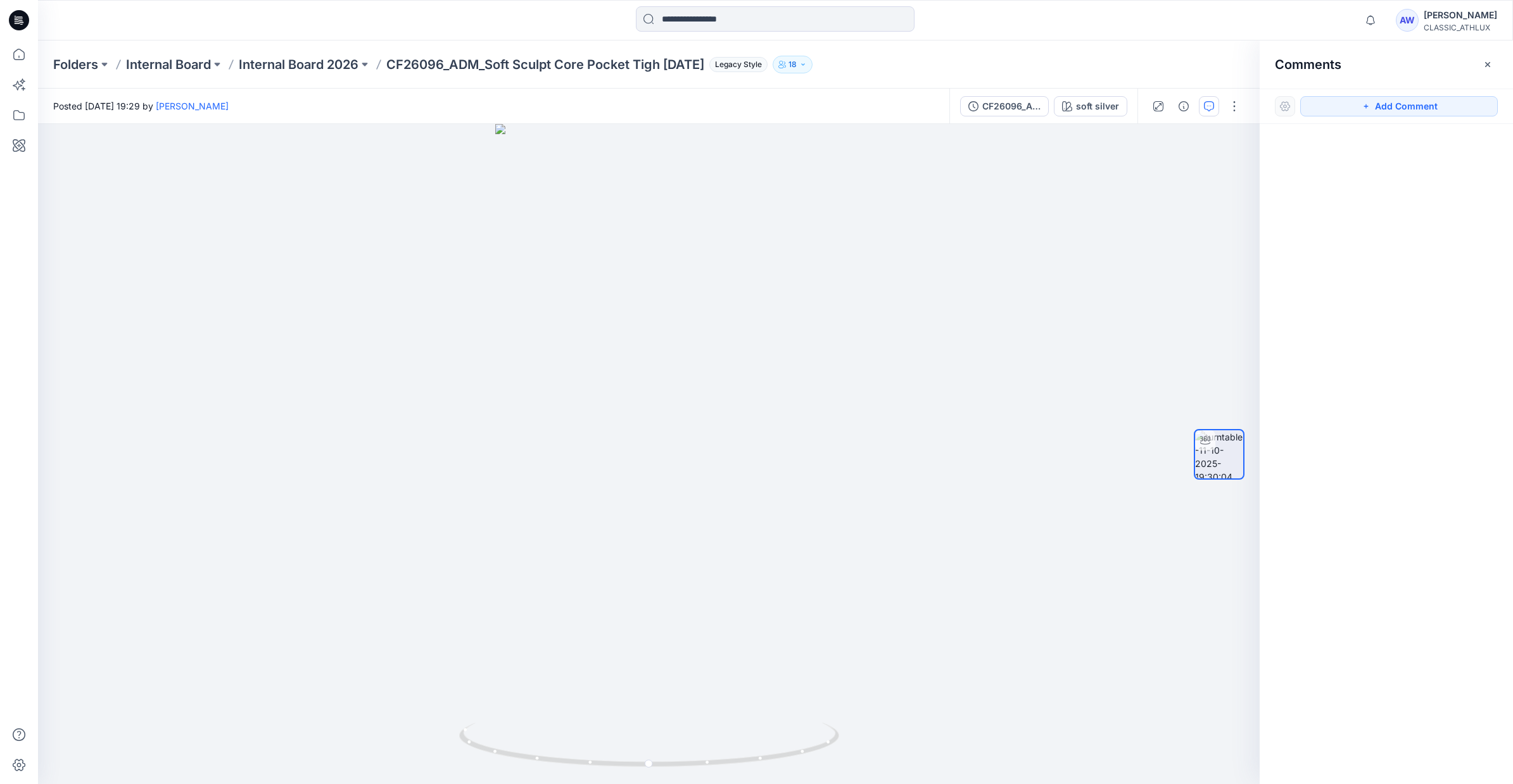
click at [1490, 68] on icon "button" at bounding box center [1488, 65] width 10 height 10
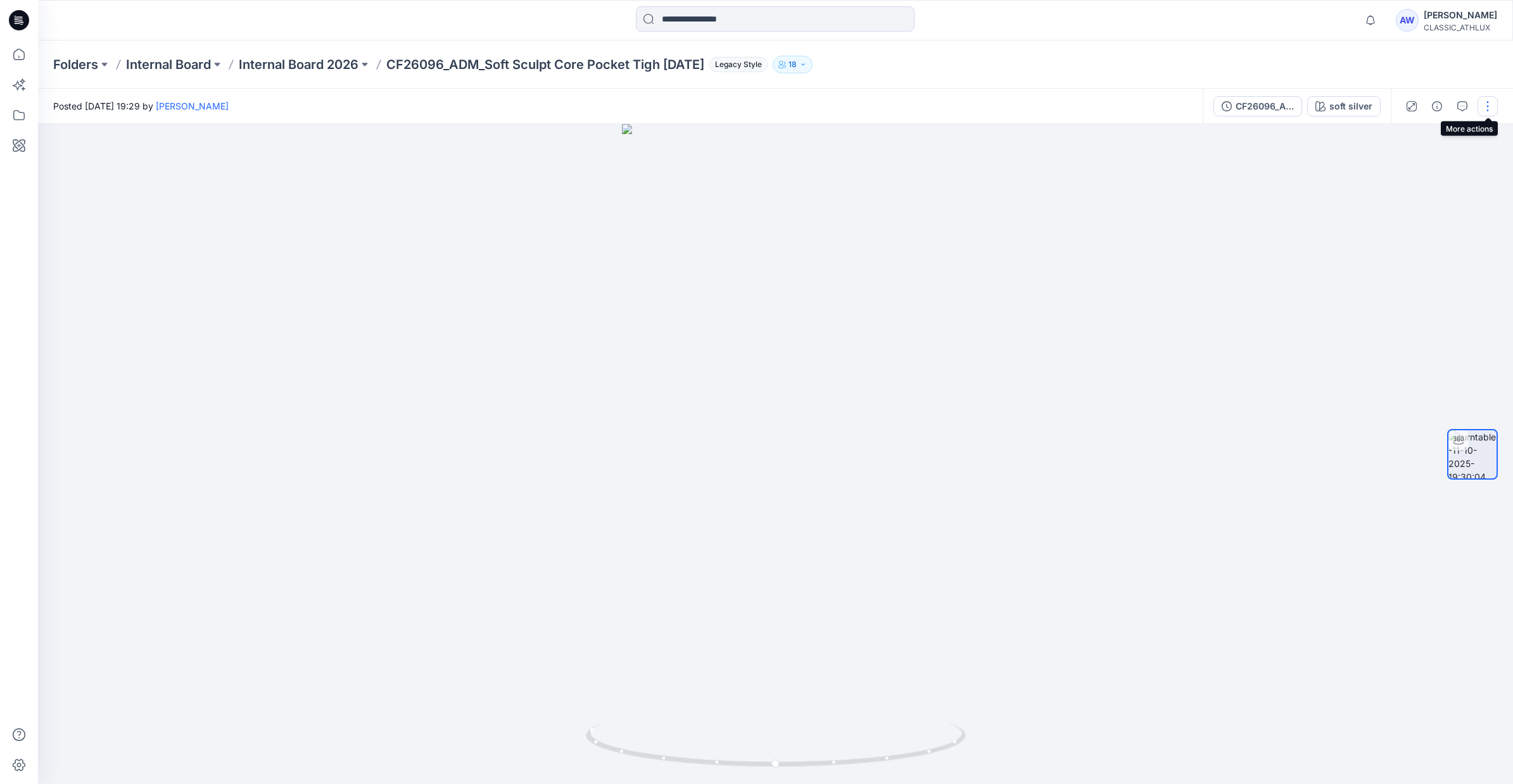
click at [1486, 105] on button "button" at bounding box center [1487, 106] width 20 height 20
click at [1493, 104] on button "button" at bounding box center [1487, 106] width 20 height 20
